Goal: Check status: Check status

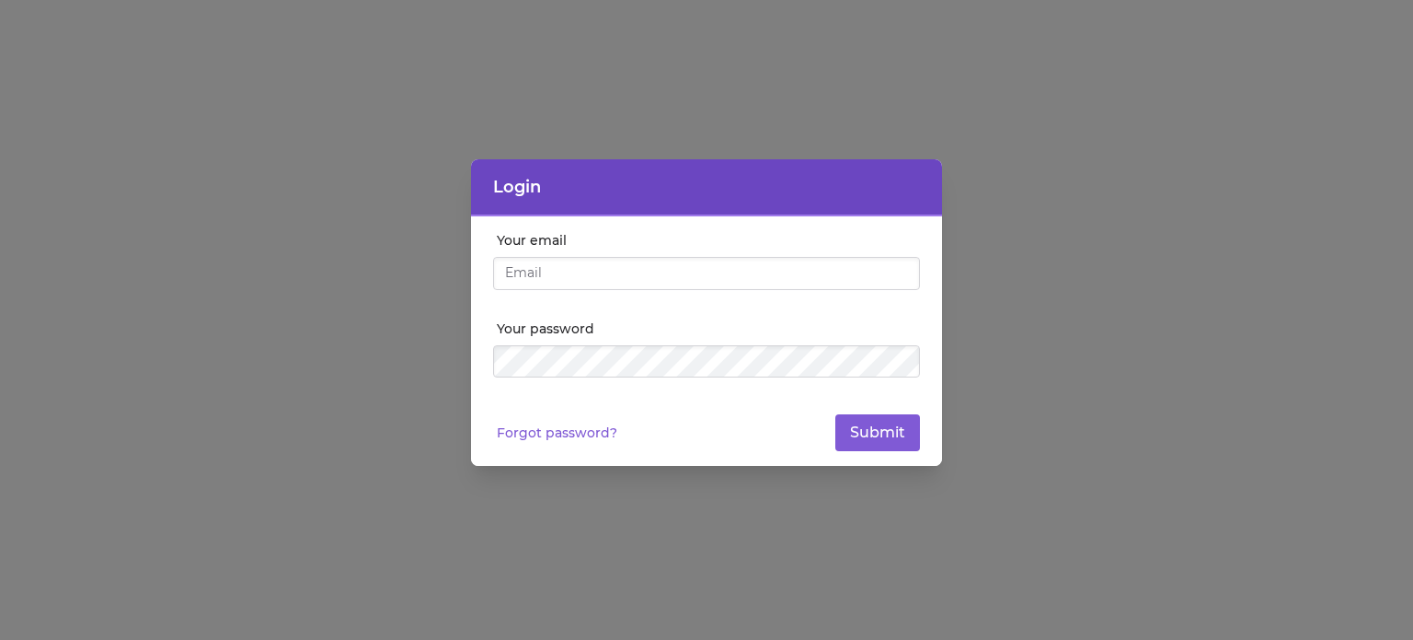
type input "[EMAIL_ADDRESS][DOMAIN_NAME]"
click at [877, 470] on div at bounding box center [706, 320] width 1413 height 640
click at [861, 435] on button "Submit" at bounding box center [878, 432] width 85 height 37
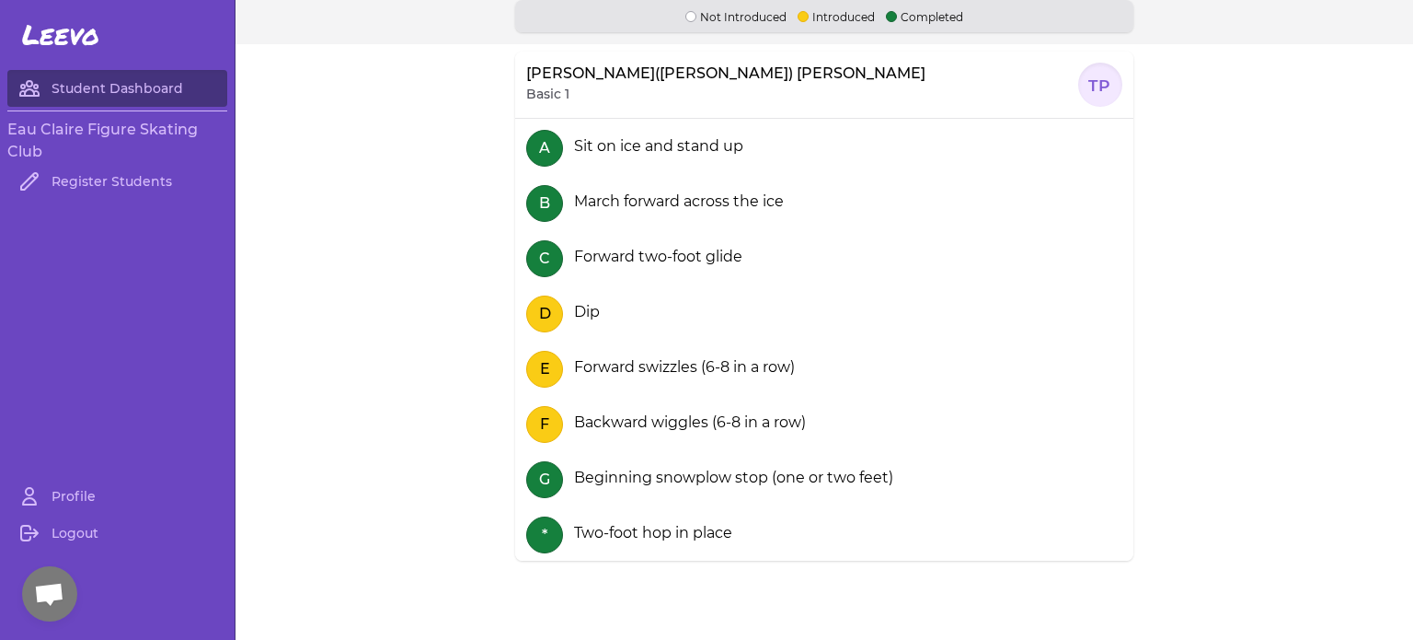
click at [622, 363] on div "Forward swizzles (6-8 in a row)" at bounding box center [681, 367] width 228 height 22
click at [501, 356] on section "[PERSON_NAME]([PERSON_NAME]) [PERSON_NAME] Basic 1 TP A Sit on ice and stand up…" at bounding box center [825, 319] width 1178 height 551
click at [526, 361] on button "E" at bounding box center [544, 369] width 37 height 37
click at [541, 363] on button "E" at bounding box center [544, 369] width 37 height 37
click at [537, 305] on button "D" at bounding box center [544, 313] width 37 height 37
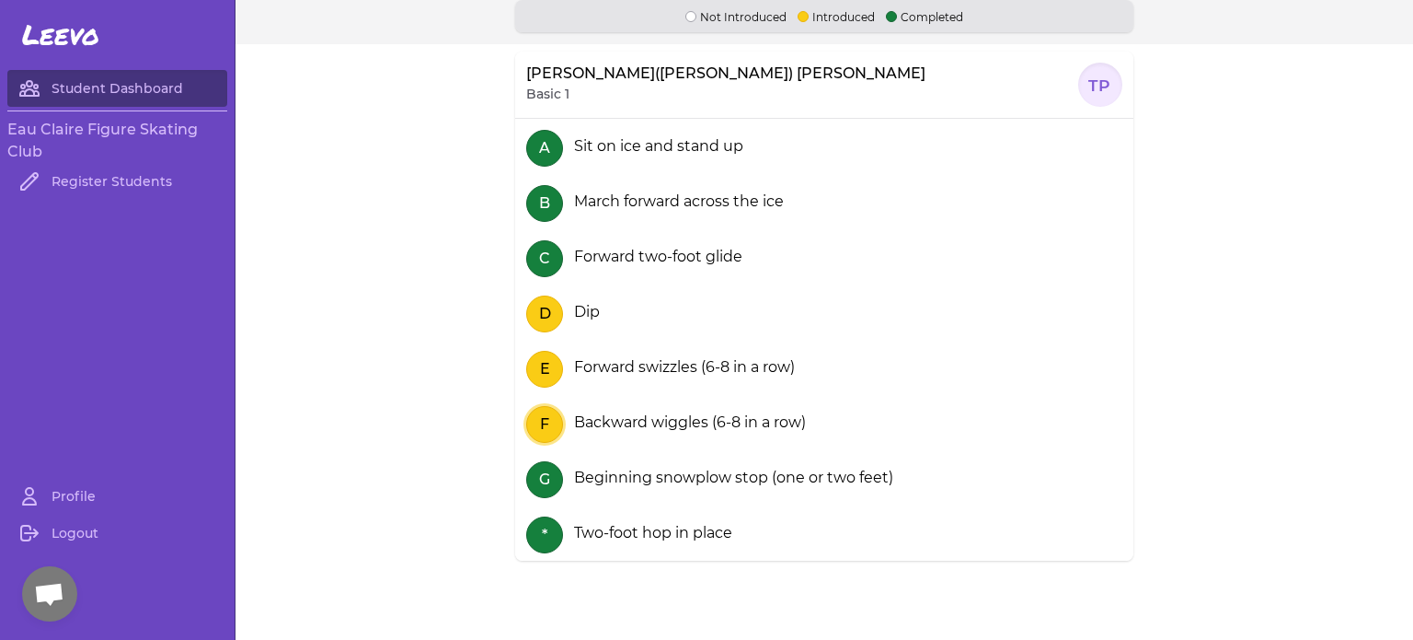
click at [542, 426] on button "F" at bounding box center [544, 424] width 37 height 37
